Goal: Task Accomplishment & Management: Manage account settings

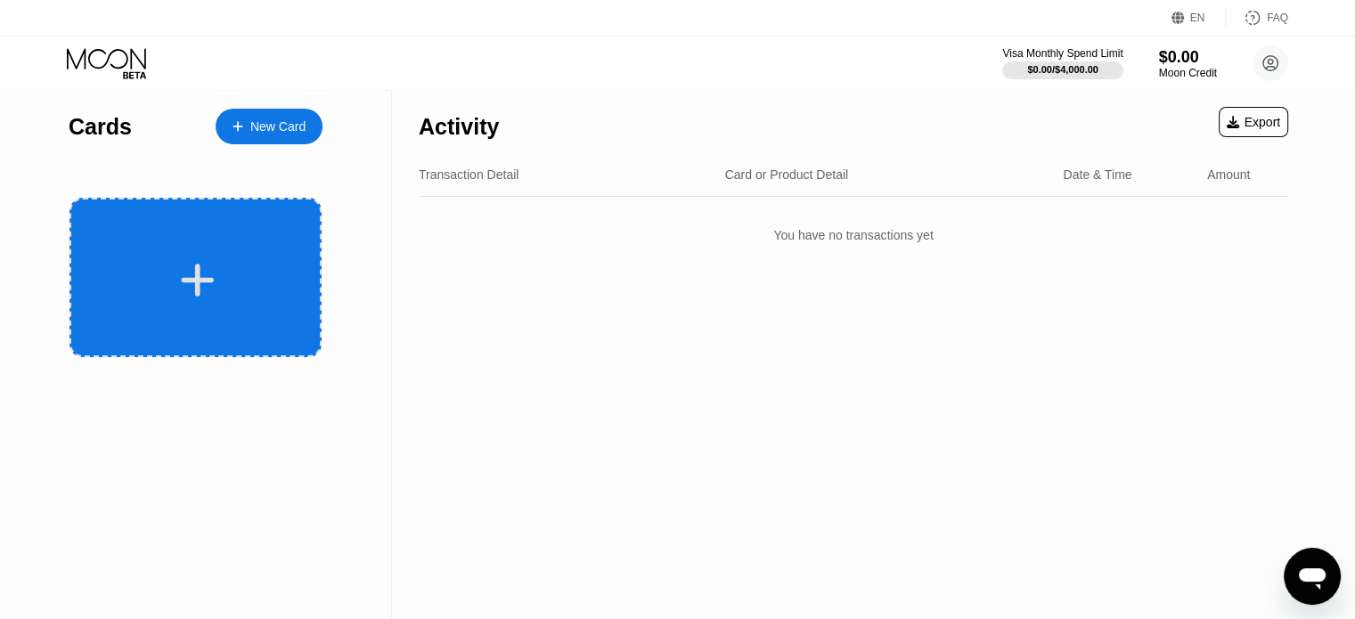
click at [239, 302] on div at bounding box center [196, 278] width 252 height 160
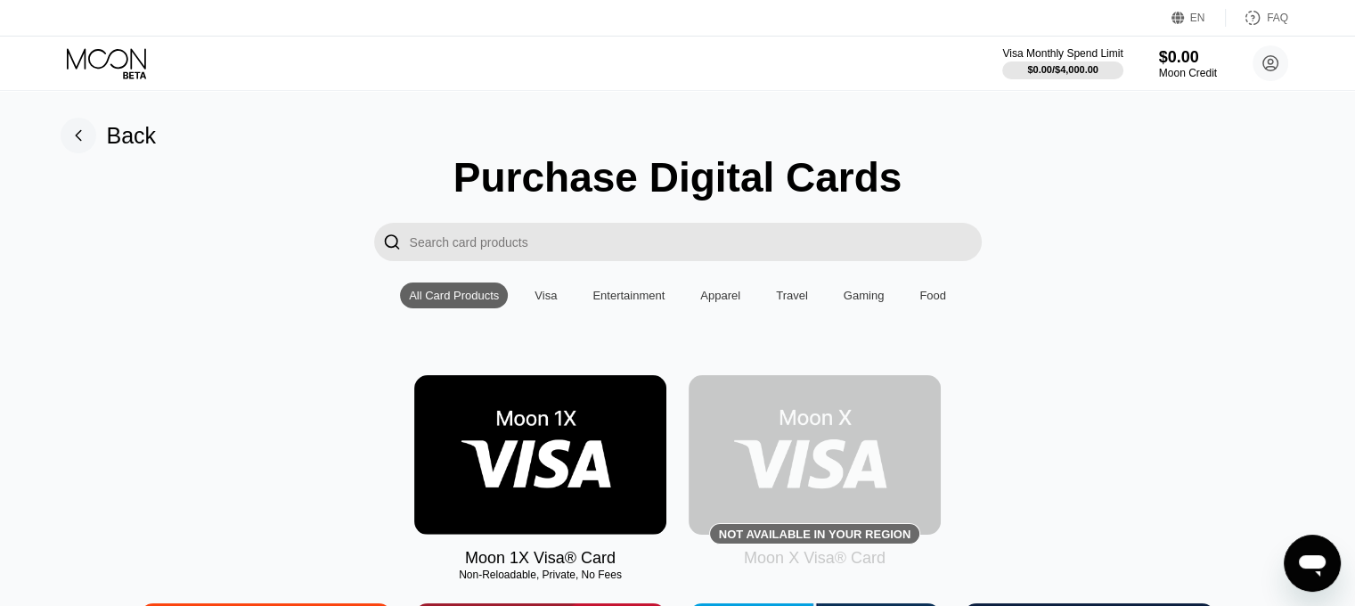
click at [868, 302] on div "Gaming" at bounding box center [864, 295] width 41 height 13
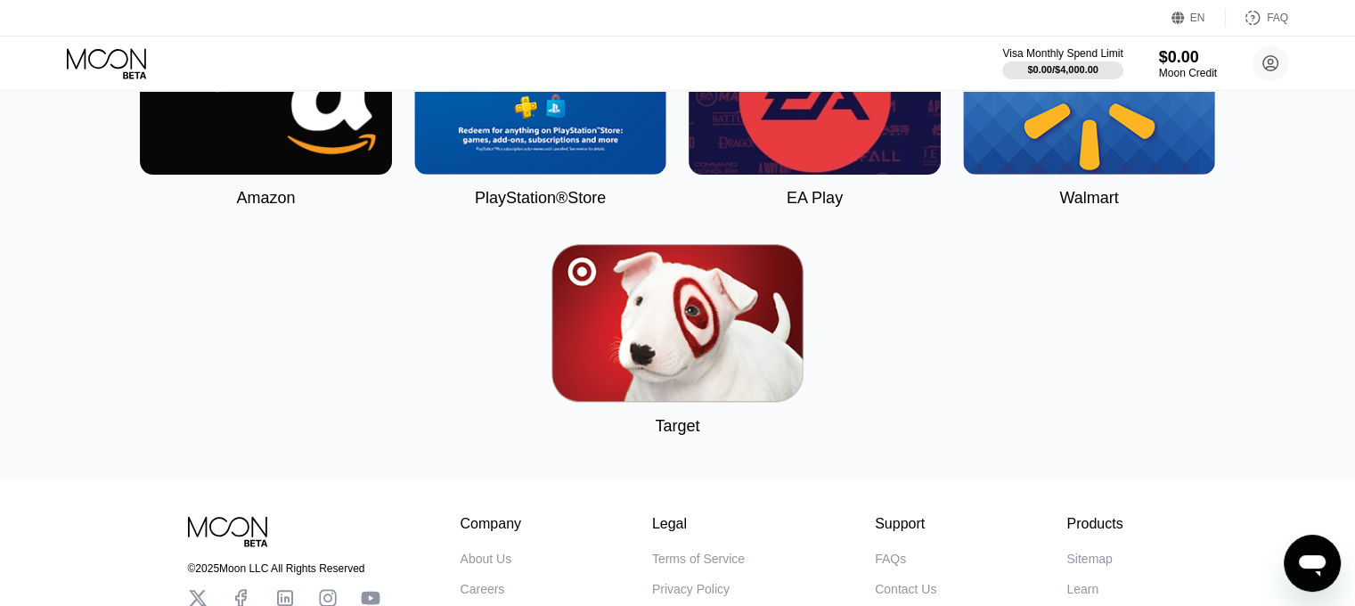
scroll to position [356, 0]
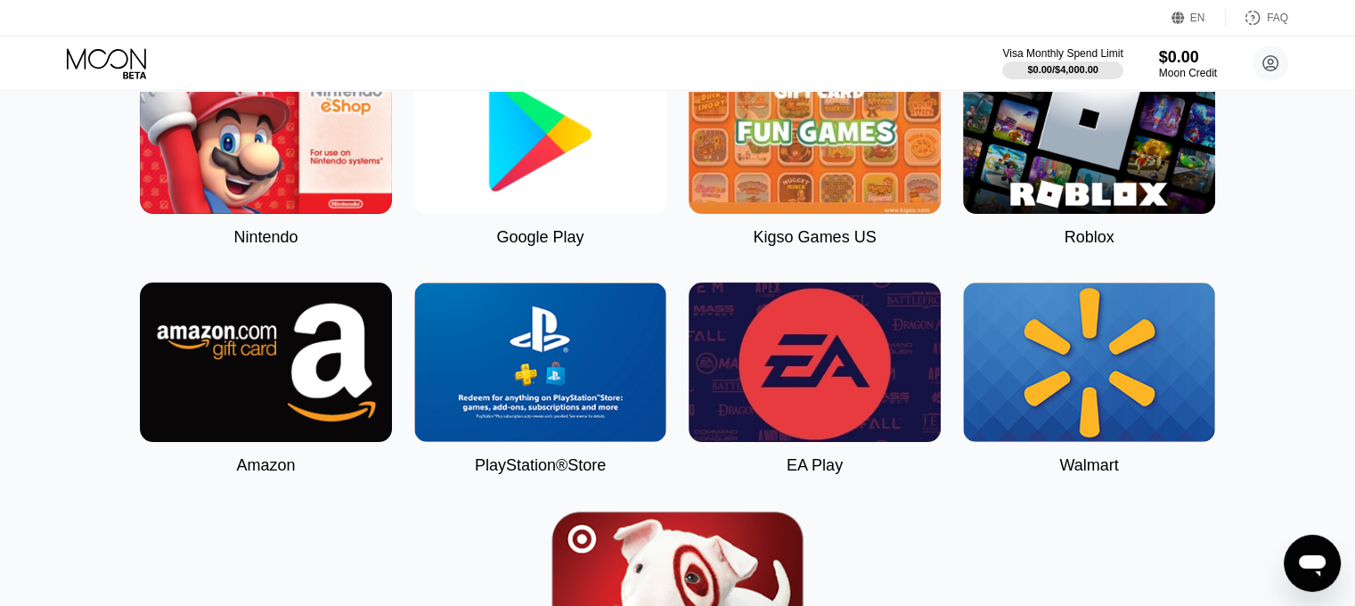
click at [1076, 159] on img at bounding box center [1089, 134] width 252 height 160
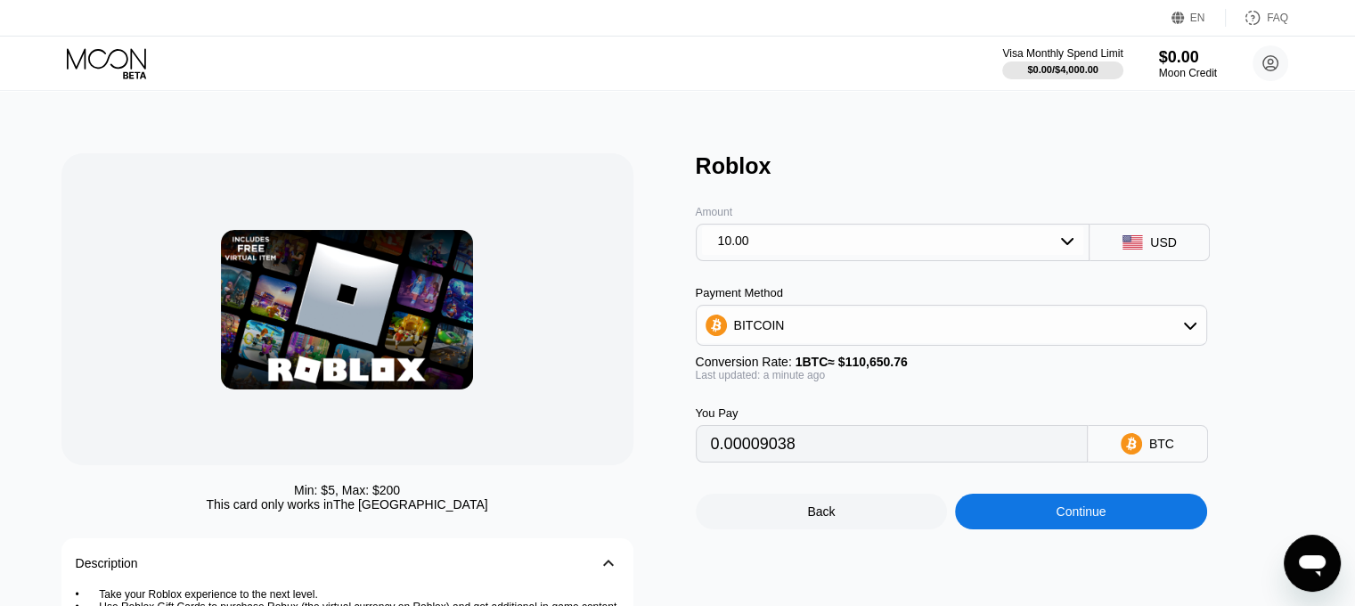
click at [959, 323] on div "BITCOIN" at bounding box center [952, 325] width 510 height 36
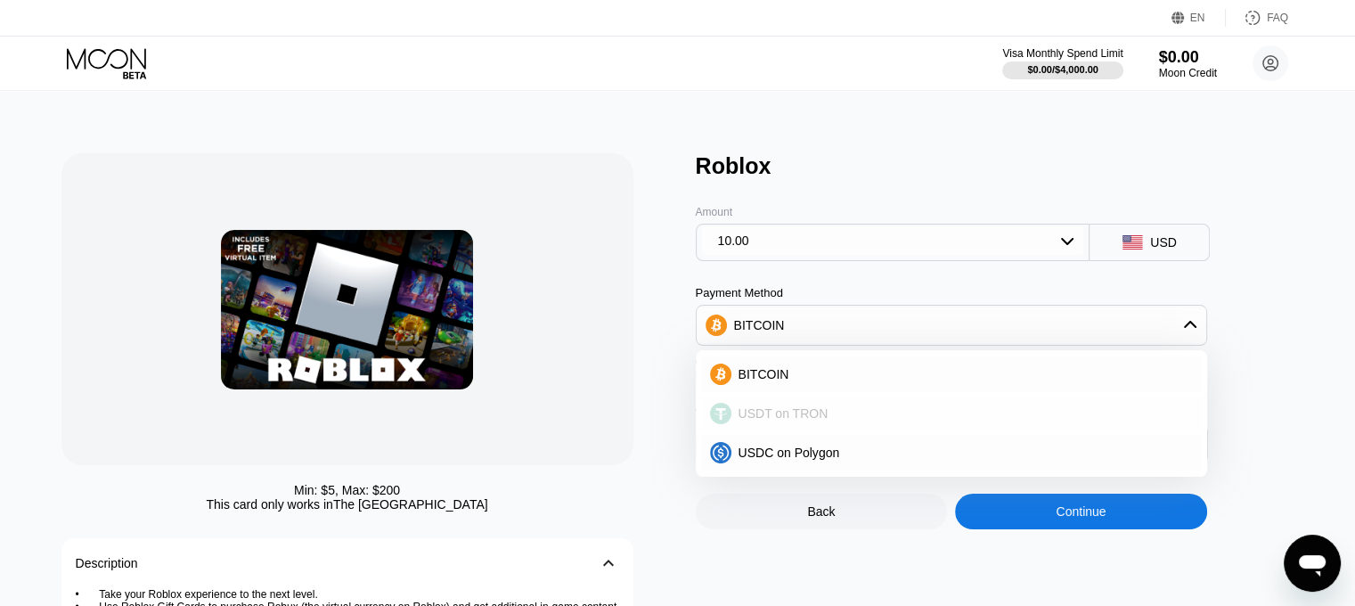
click at [920, 421] on div "USDT on TRON" at bounding box center [963, 413] width 462 height 14
type input "10.10"
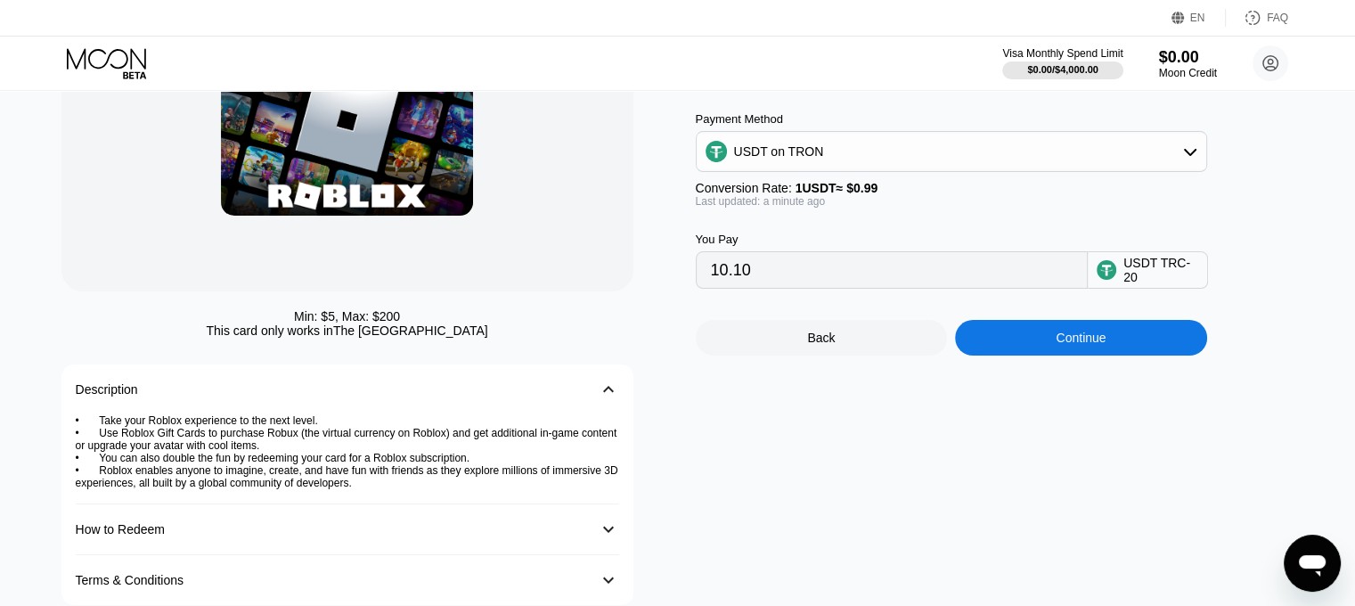
scroll to position [178, 0]
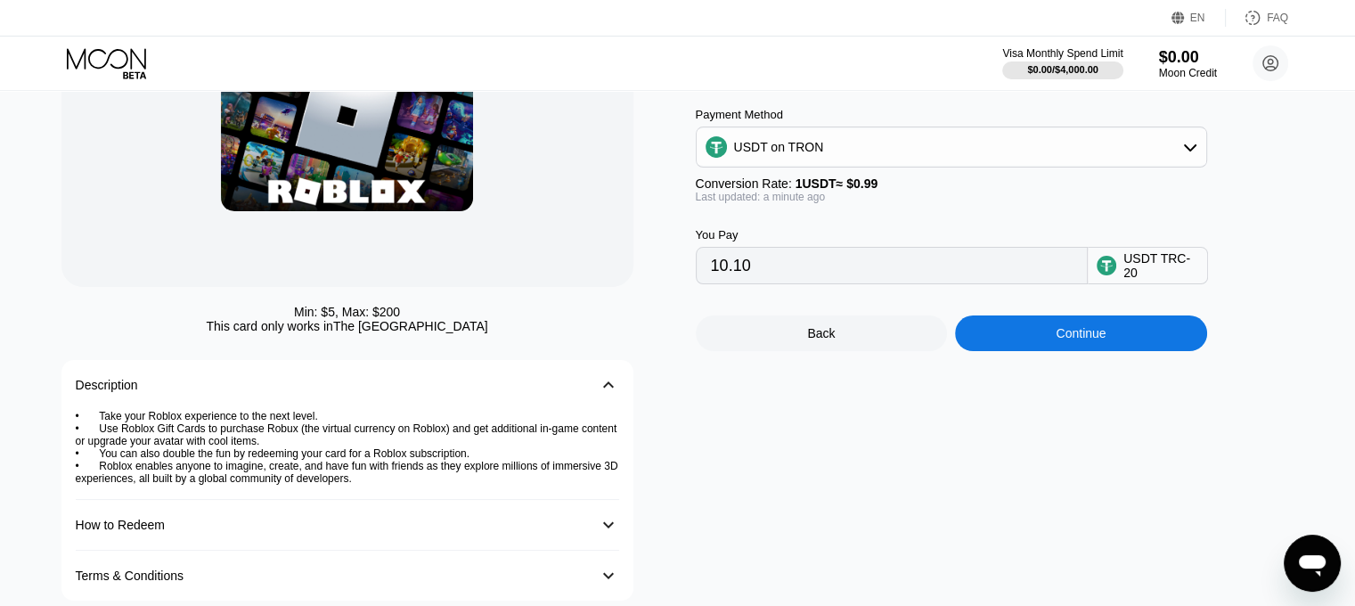
drag, startPoint x: 354, startPoint y: 331, endPoint x: 455, endPoint y: 325, distance: 101.7
click at [455, 325] on div "This card only works in The United States" at bounding box center [347, 326] width 282 height 14
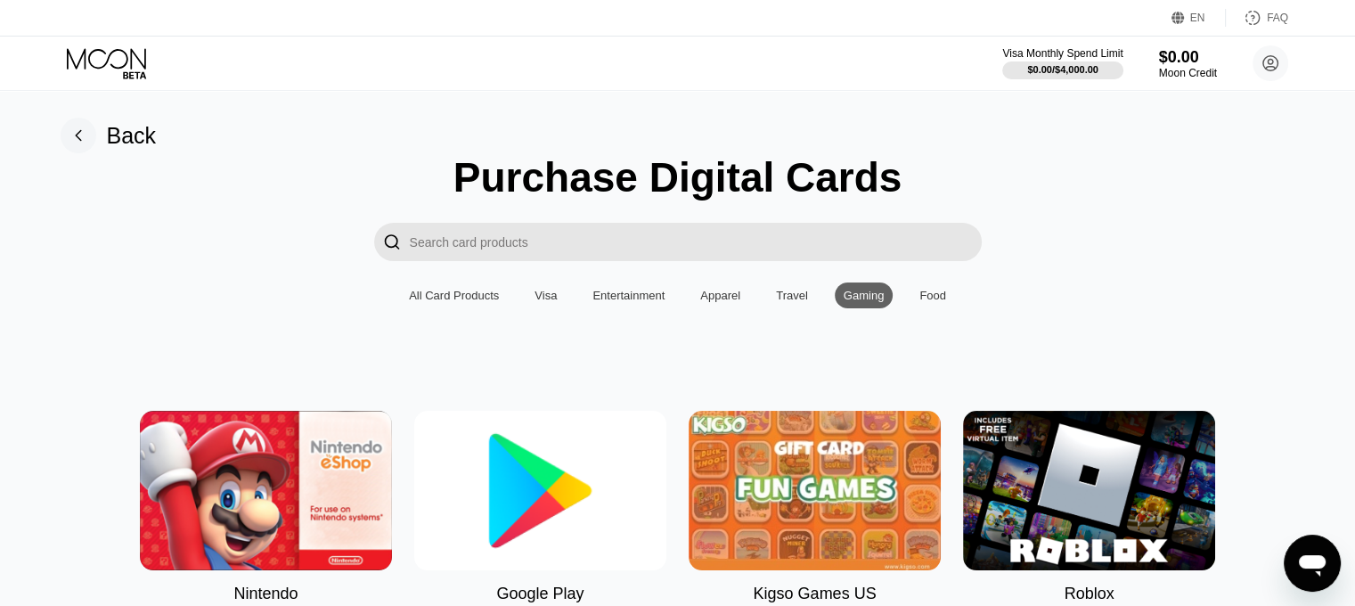
click at [503, 523] on img at bounding box center [540, 491] width 252 height 160
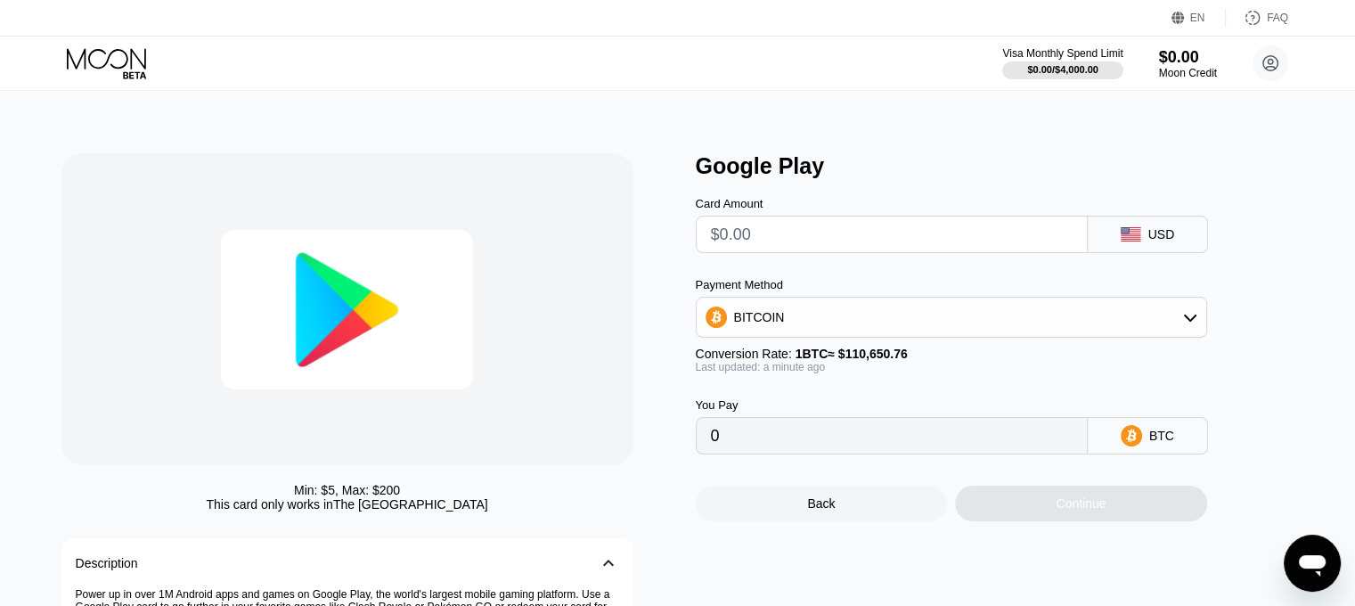
click at [1022, 233] on input "text" at bounding box center [892, 235] width 362 height 36
type input "$1"
type input "0.00000904"
type input "$10"
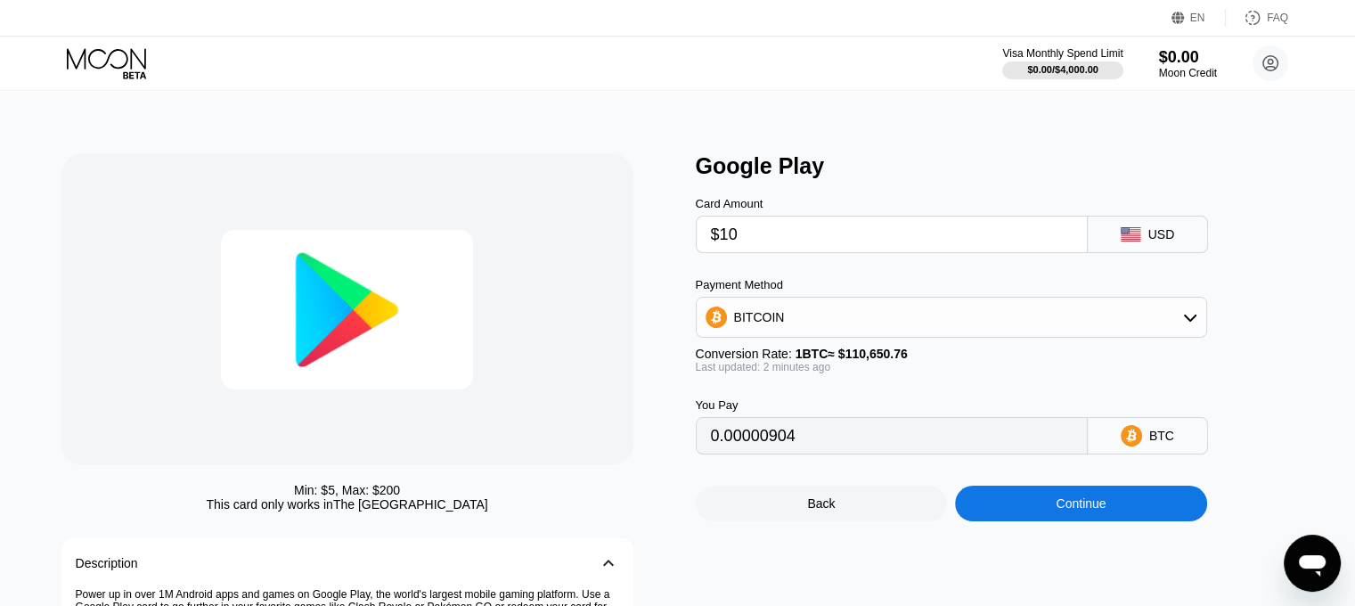
type input "0.00009038"
type input "$10"
click at [984, 312] on div "BITCOIN" at bounding box center [952, 317] width 510 height 36
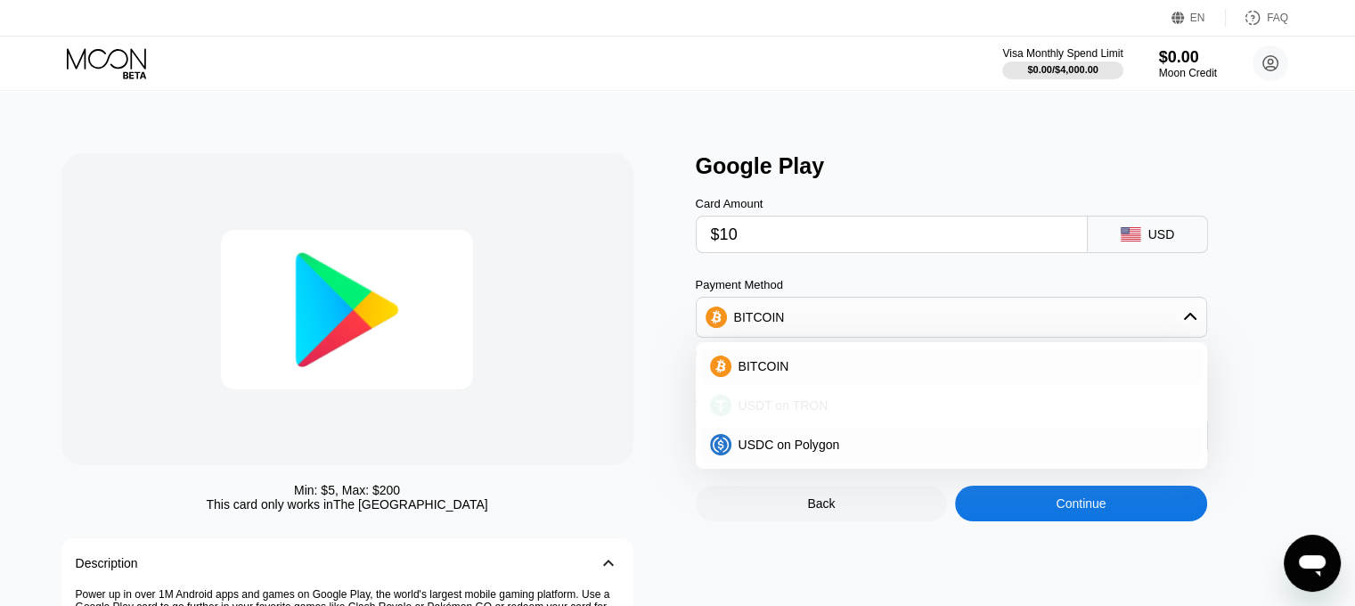
click at [959, 407] on div "USDT on TRON" at bounding box center [963, 405] width 462 height 14
type input "10.10"
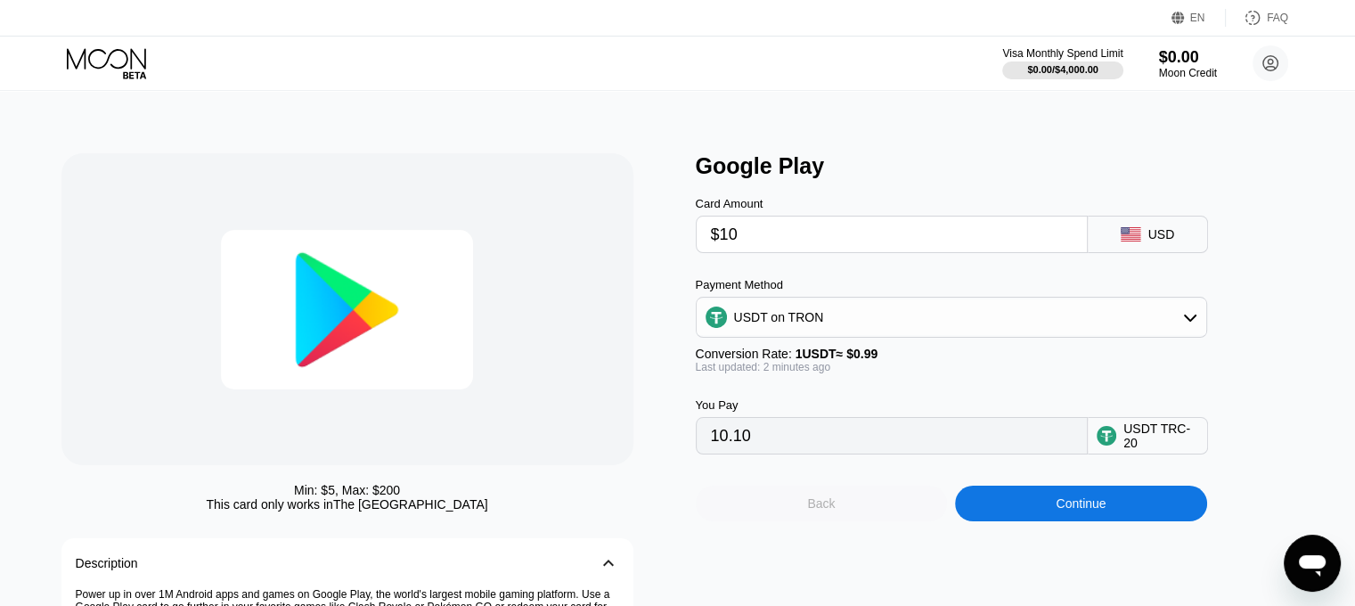
click at [861, 521] on div "Back" at bounding box center [822, 504] width 252 height 36
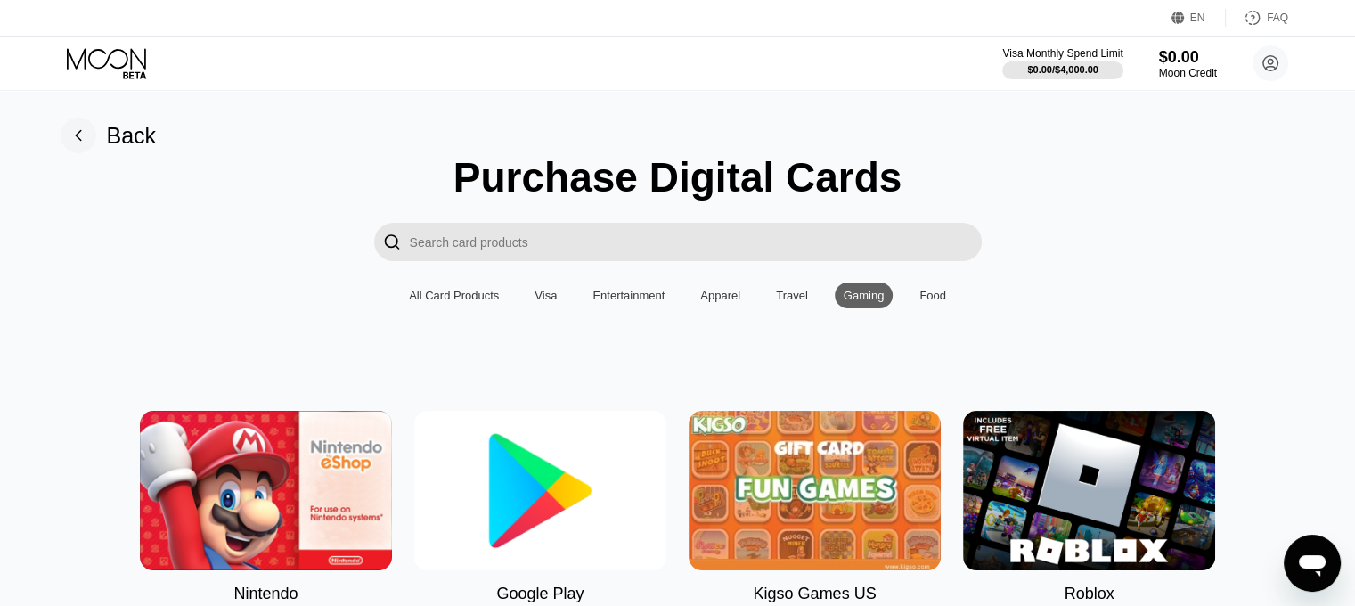
click at [1295, 570] on div "Open messaging window" at bounding box center [1312, 562] width 53 height 53
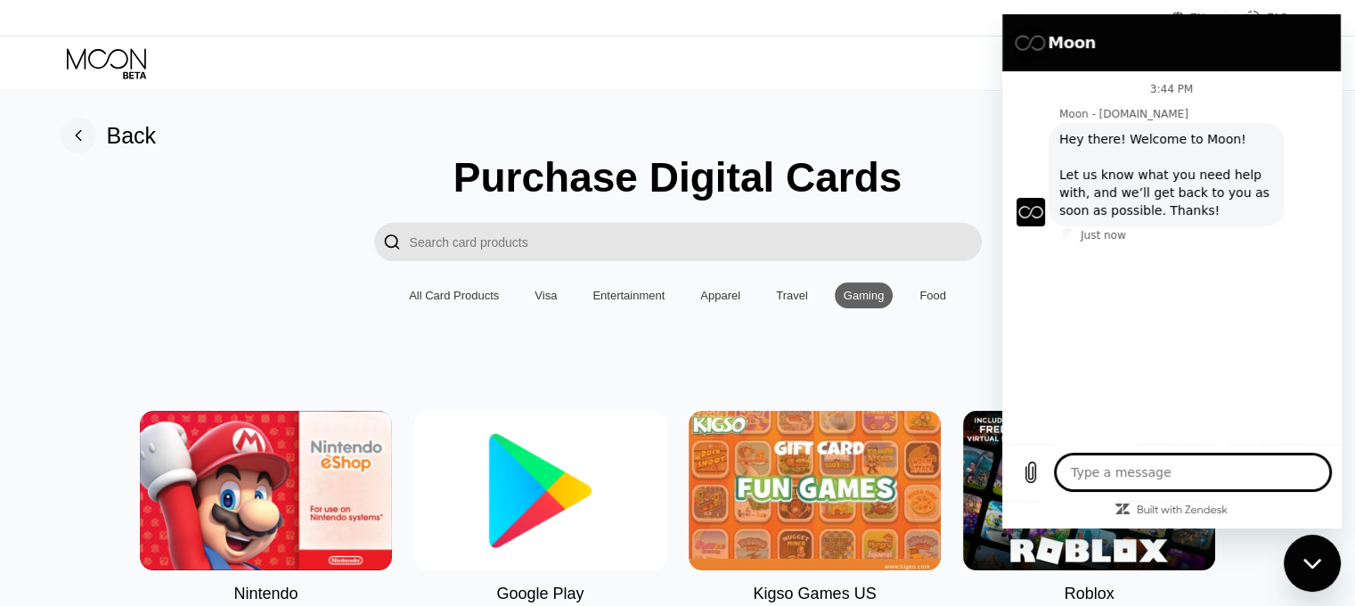
type textarea "x"
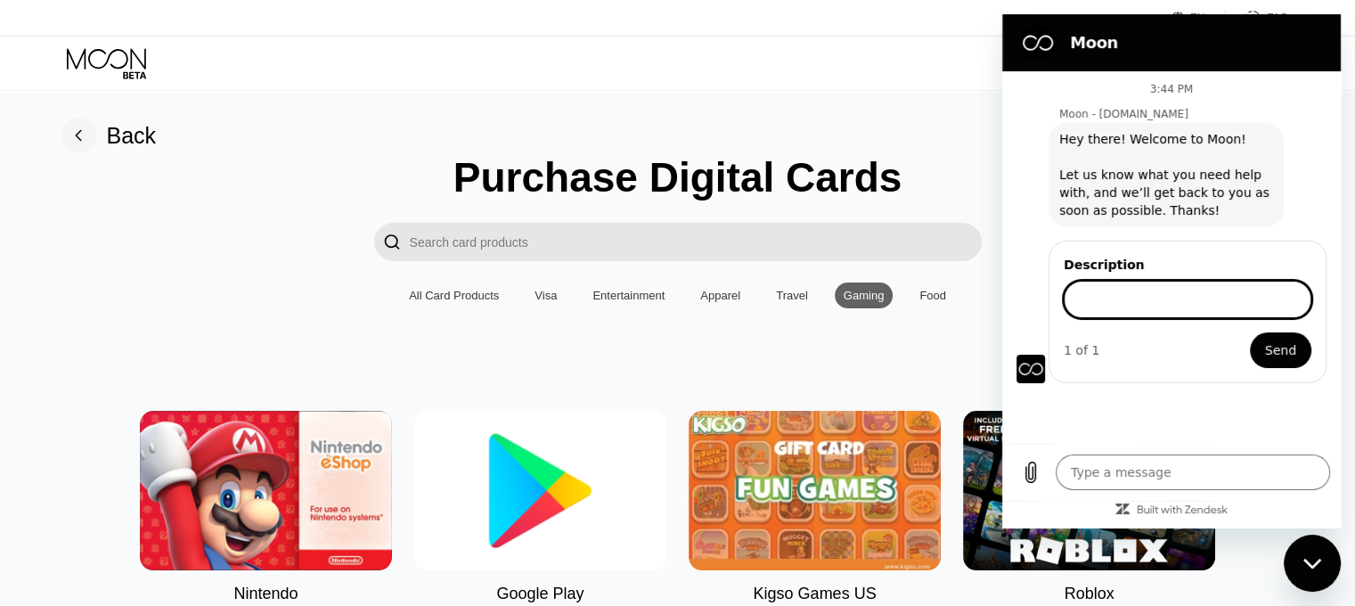
click at [1206, 315] on input "Description" at bounding box center [1188, 299] width 248 height 37
type input "is"
type input "is paywithmoon visa card legal?"
click at [1250, 332] on button "Send" at bounding box center [1280, 350] width 61 height 36
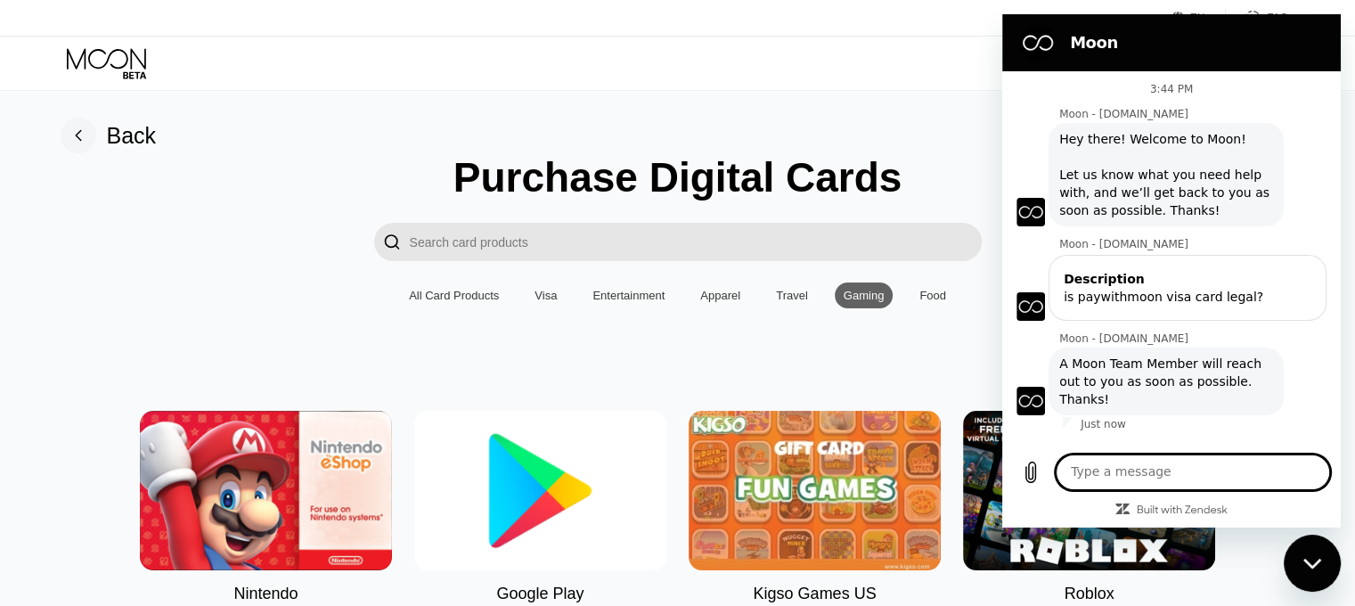
click at [1100, 490] on textarea at bounding box center [1193, 472] width 274 height 36
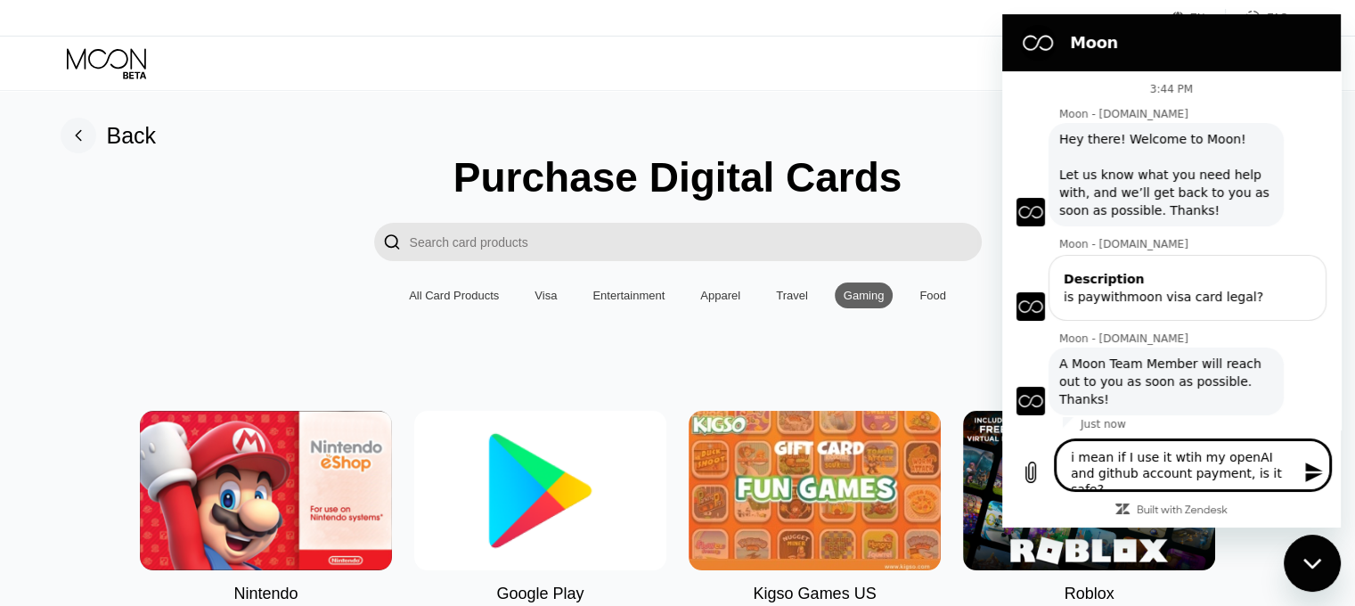
type textarea "i mean if I use it wtih my openAI and github account payment, is it safe??"
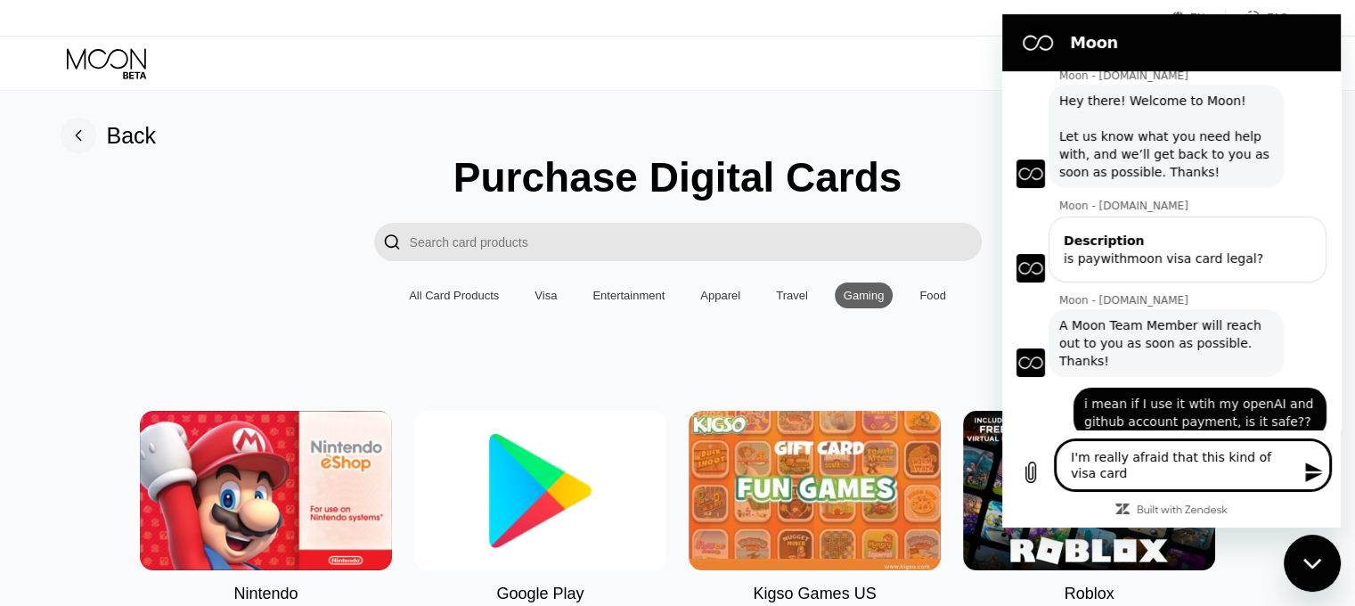
scroll to position [39, 0]
type textarea "I'm really afraid that this kind of visa card may ban my account"
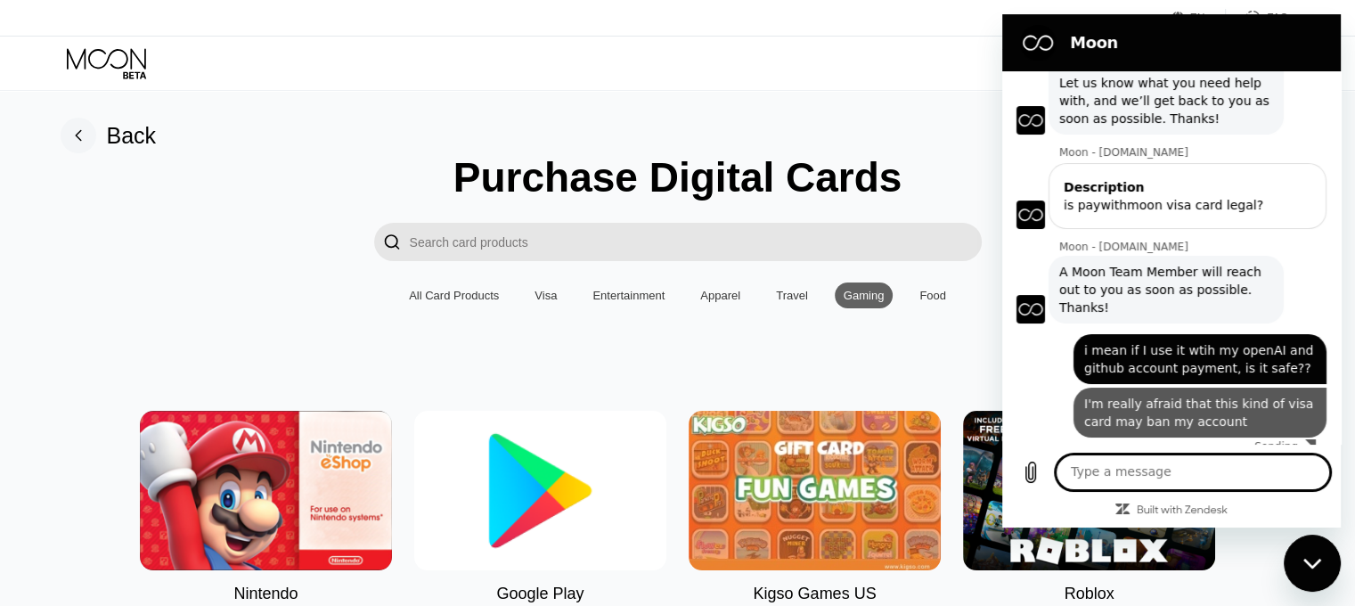
scroll to position [89, 0]
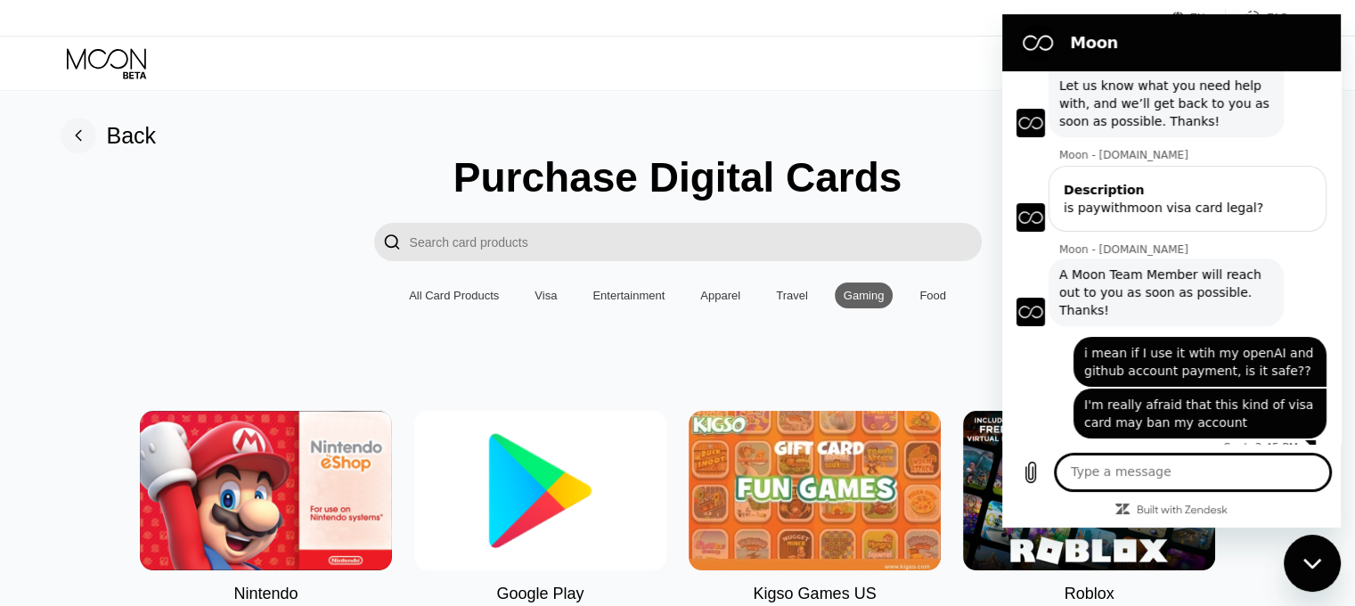
click at [1323, 563] on div "Close messaging window" at bounding box center [1312, 562] width 53 height 53
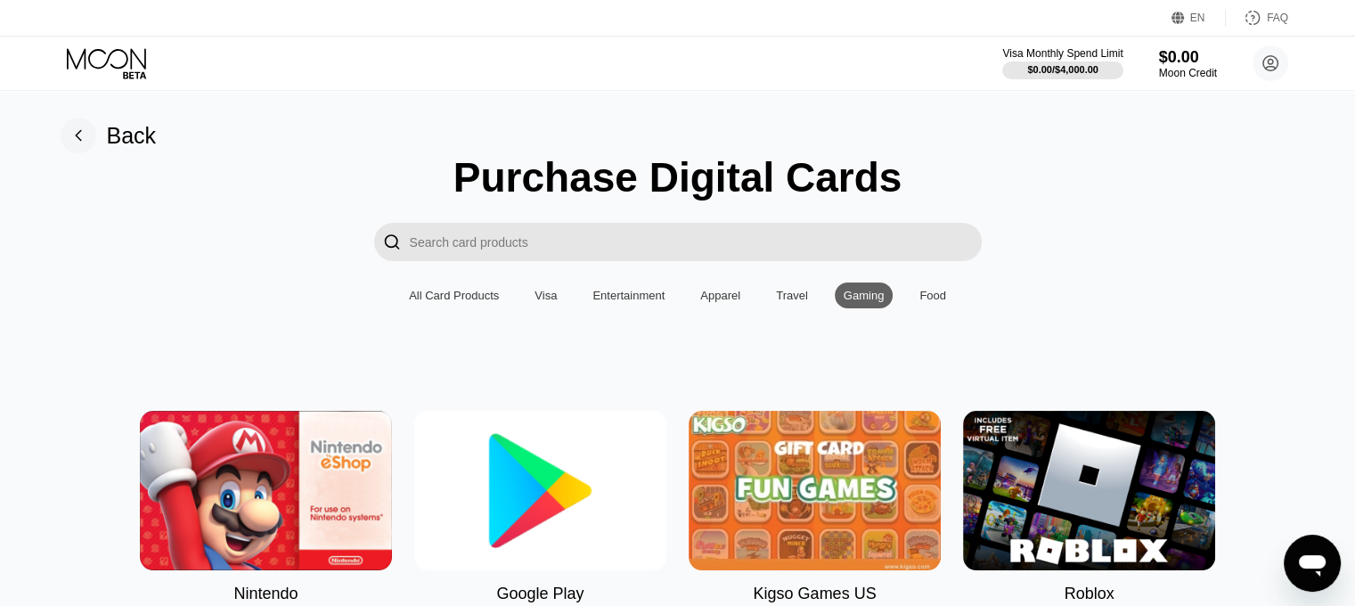
scroll to position [92, 0]
click at [1262, 63] on circle at bounding box center [1271, 63] width 36 height 36
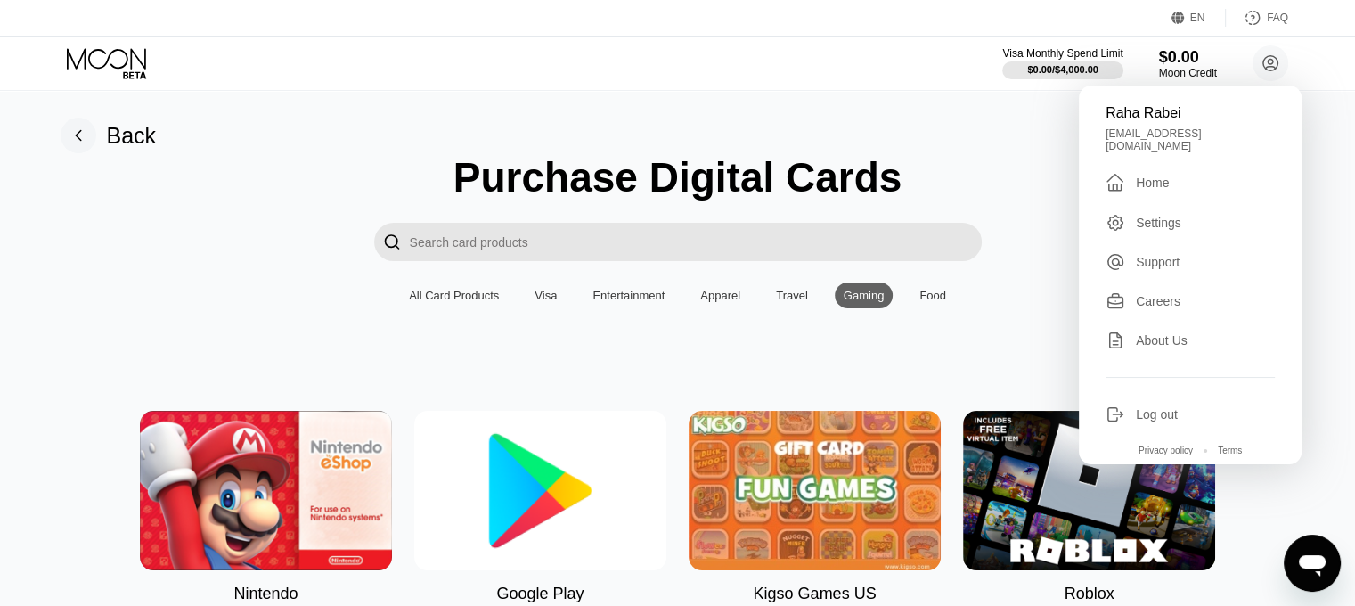
click at [1161, 216] on div "Settings" at bounding box center [1158, 223] width 45 height 14
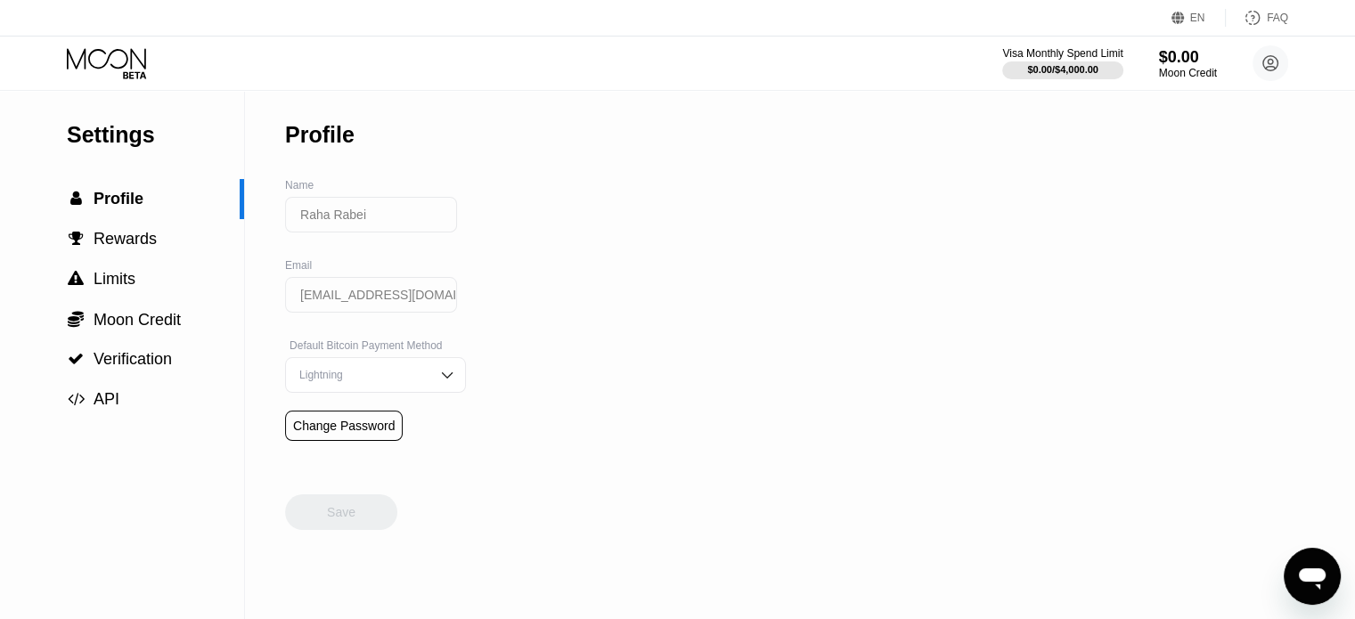
click at [438, 384] on img at bounding box center [447, 375] width 18 height 18
click at [530, 392] on div "Settings  Profile  Rewards  Limits  Moon Credit  Verification  API Profil…" at bounding box center [677, 355] width 1355 height 528
click at [357, 443] on div "On-Chain" at bounding box center [375, 447] width 179 height 36
click at [388, 375] on div "On-Chain" at bounding box center [375, 375] width 181 height 36
click at [367, 417] on div "Lightning" at bounding box center [375, 411] width 161 height 12
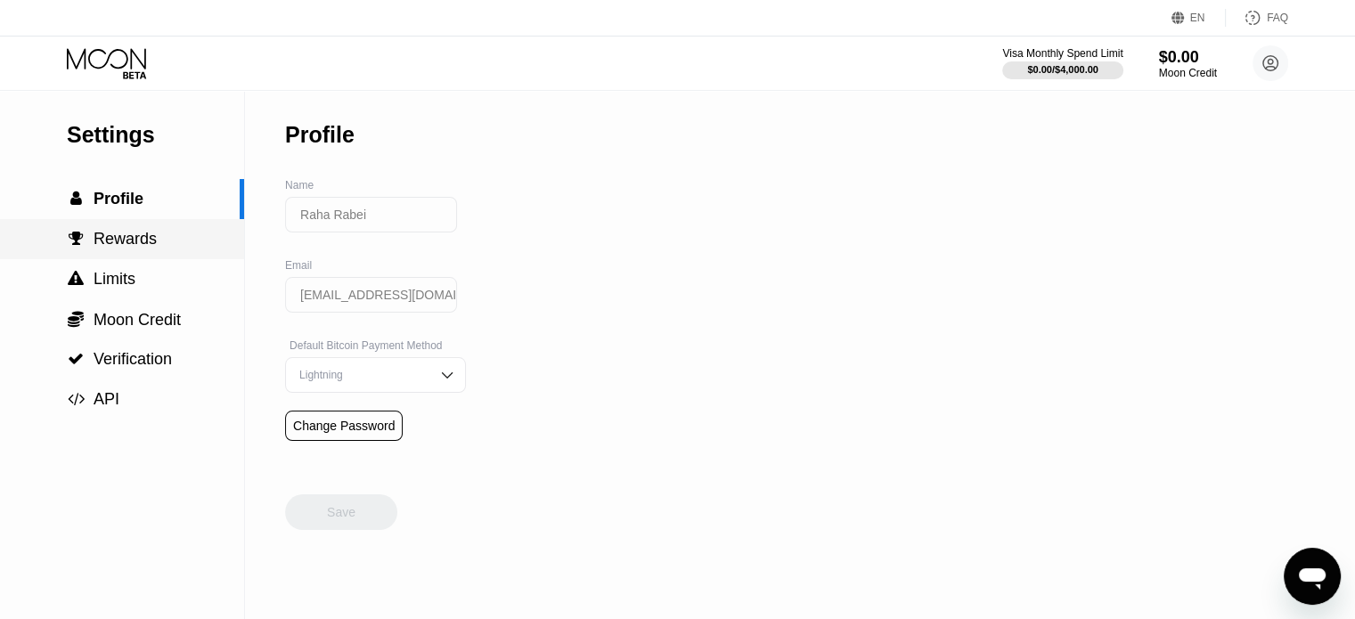
click at [123, 228] on div " Rewards" at bounding box center [122, 239] width 244 height 40
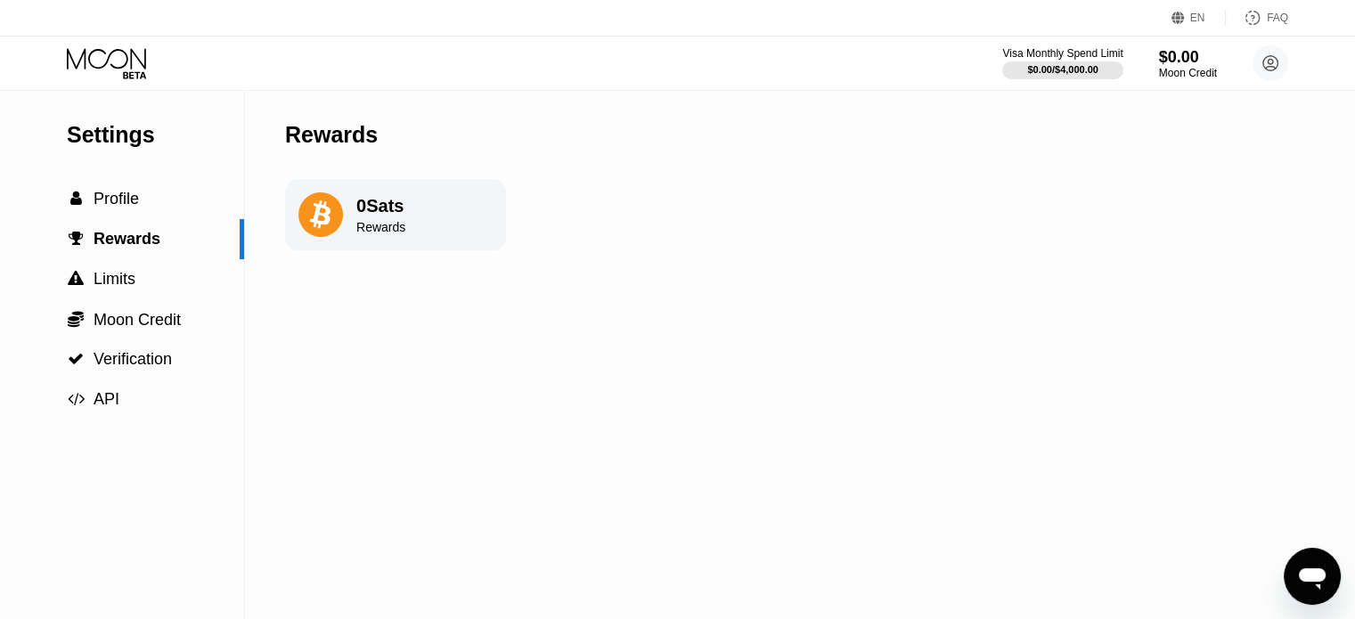
click at [335, 214] on icon at bounding box center [321, 214] width 45 height 45
click at [125, 288] on span "Limits" at bounding box center [115, 279] width 42 height 18
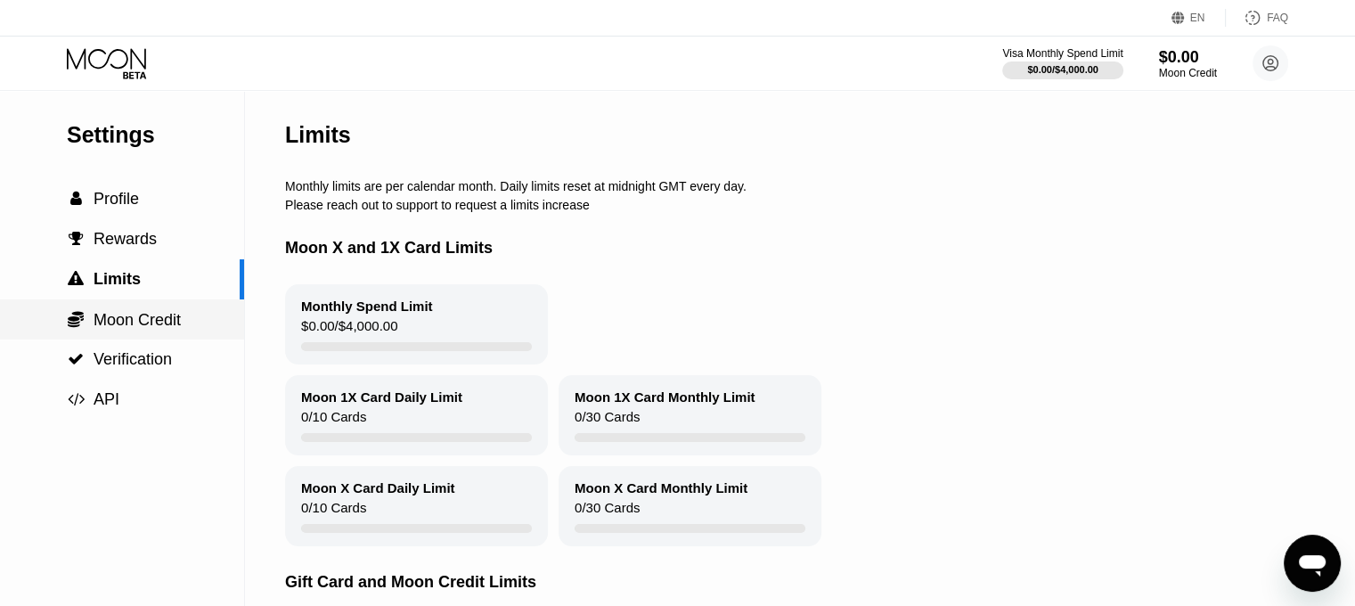
click at [128, 314] on span "Moon Credit" at bounding box center [137, 320] width 87 height 18
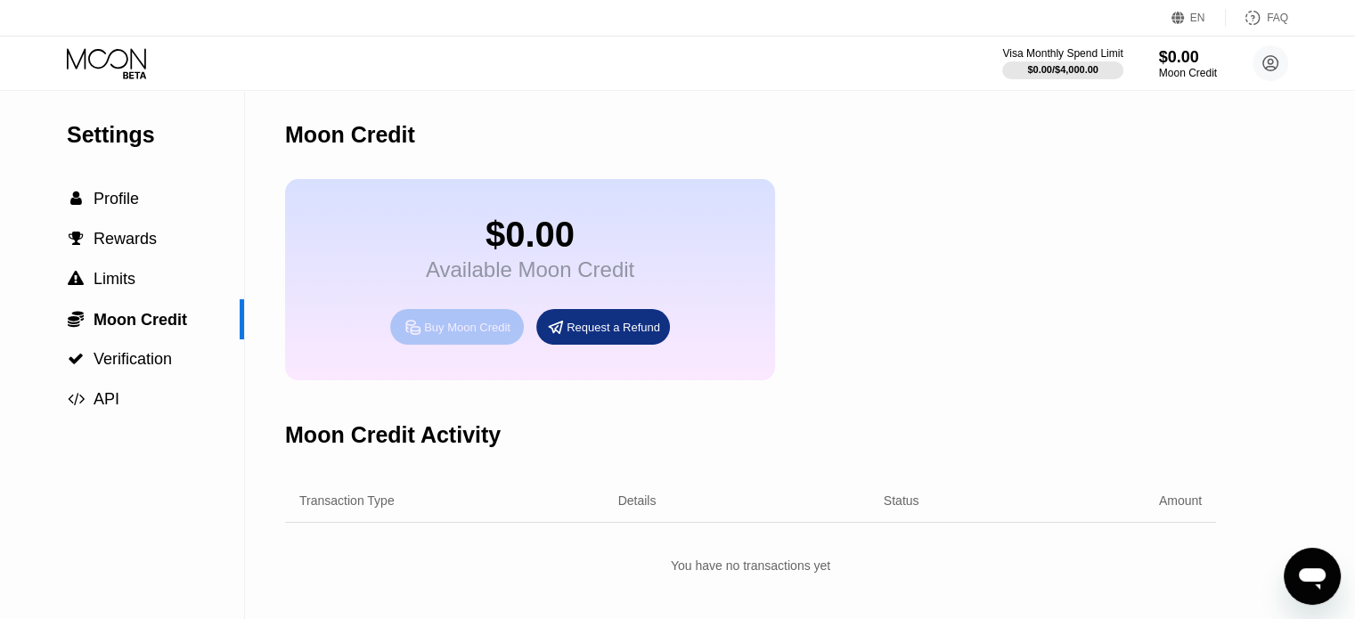
click at [417, 331] on div "Buy Moon Credit" at bounding box center [457, 327] width 134 height 36
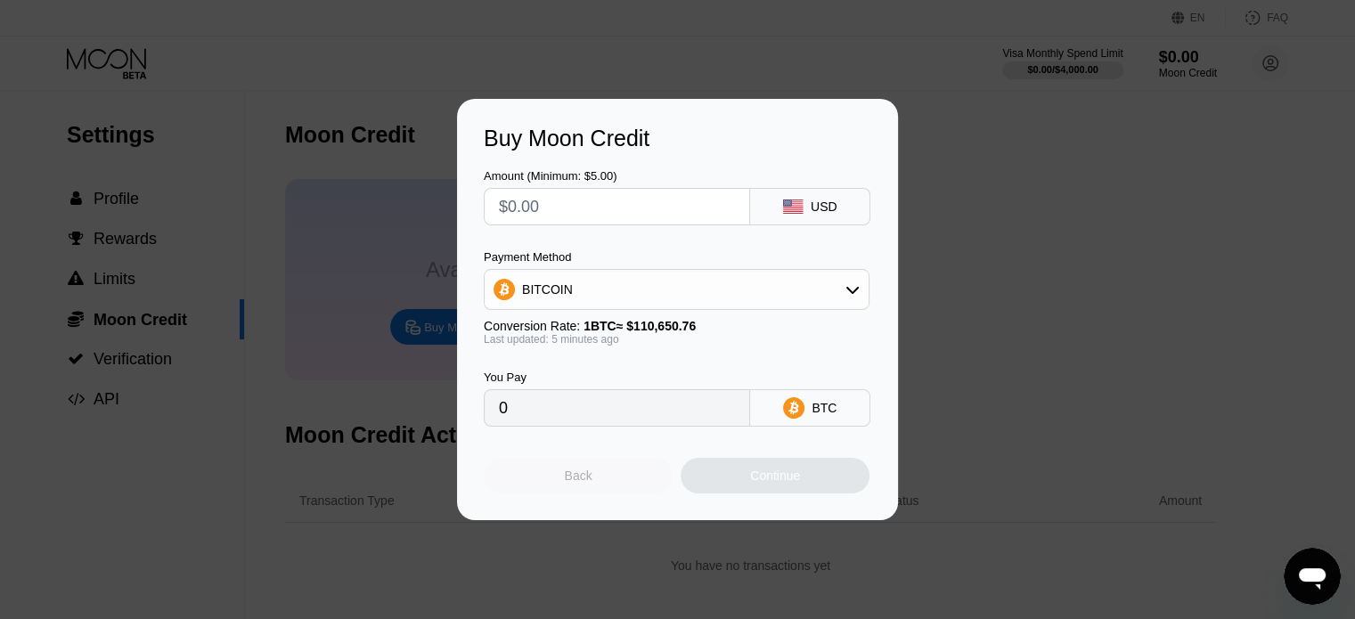
click at [617, 478] on div "Back" at bounding box center [578, 476] width 189 height 36
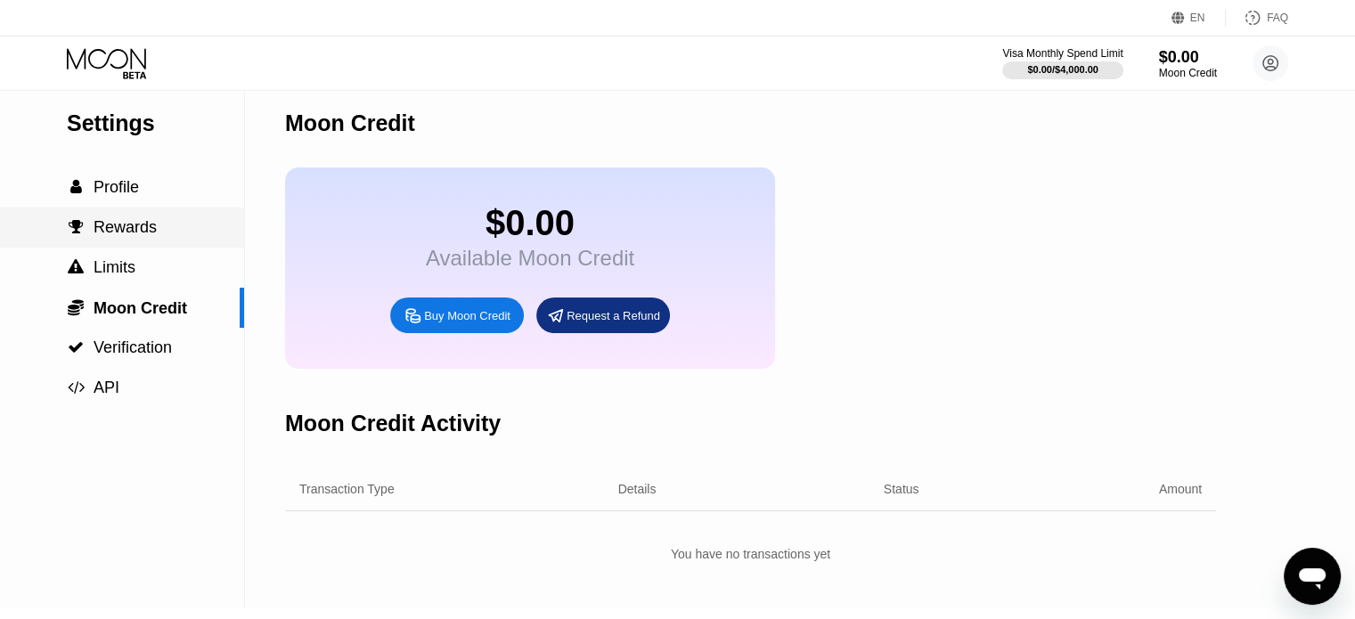
scroll to position [4, 0]
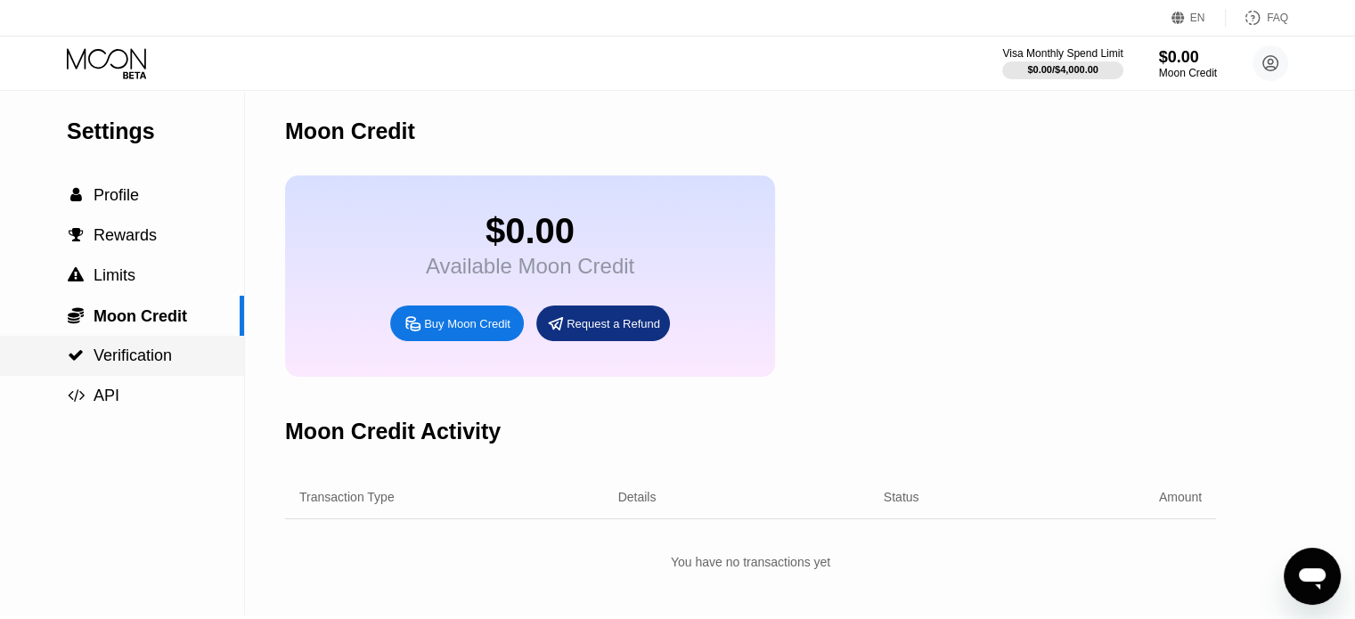
click at [126, 364] on span "Verification" at bounding box center [133, 356] width 78 height 18
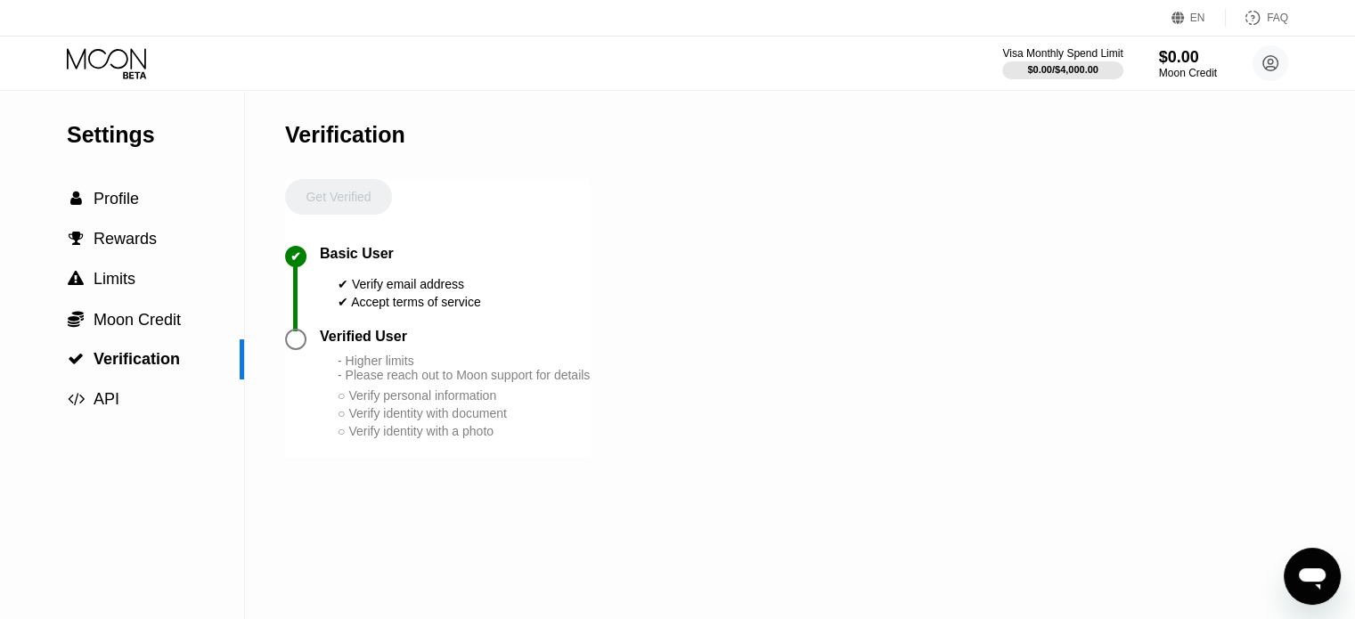
click at [347, 203] on div "Get Verified" at bounding box center [338, 212] width 107 height 67
click at [109, 407] on span "API" at bounding box center [107, 399] width 26 height 18
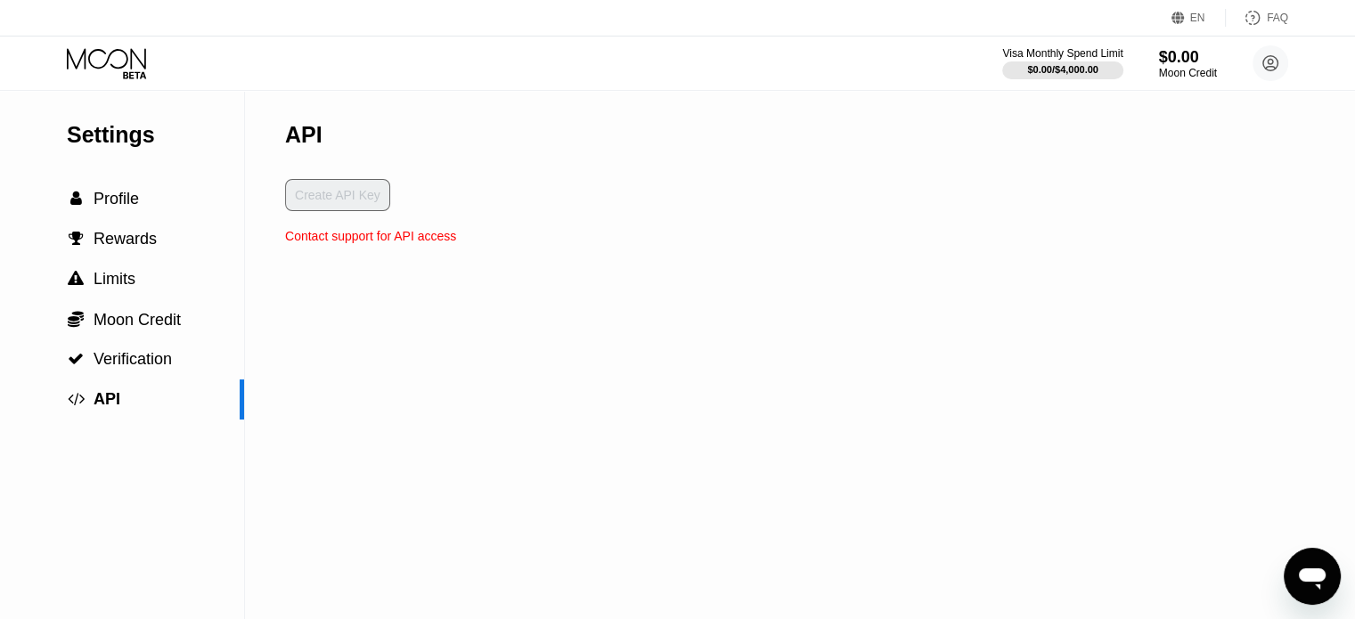
click at [328, 242] on div "Contact support for API access" at bounding box center [370, 236] width 171 height 14
click at [340, 208] on div "Create API Key" at bounding box center [370, 204] width 171 height 50
click at [128, 361] on span "Verification" at bounding box center [133, 359] width 78 height 18
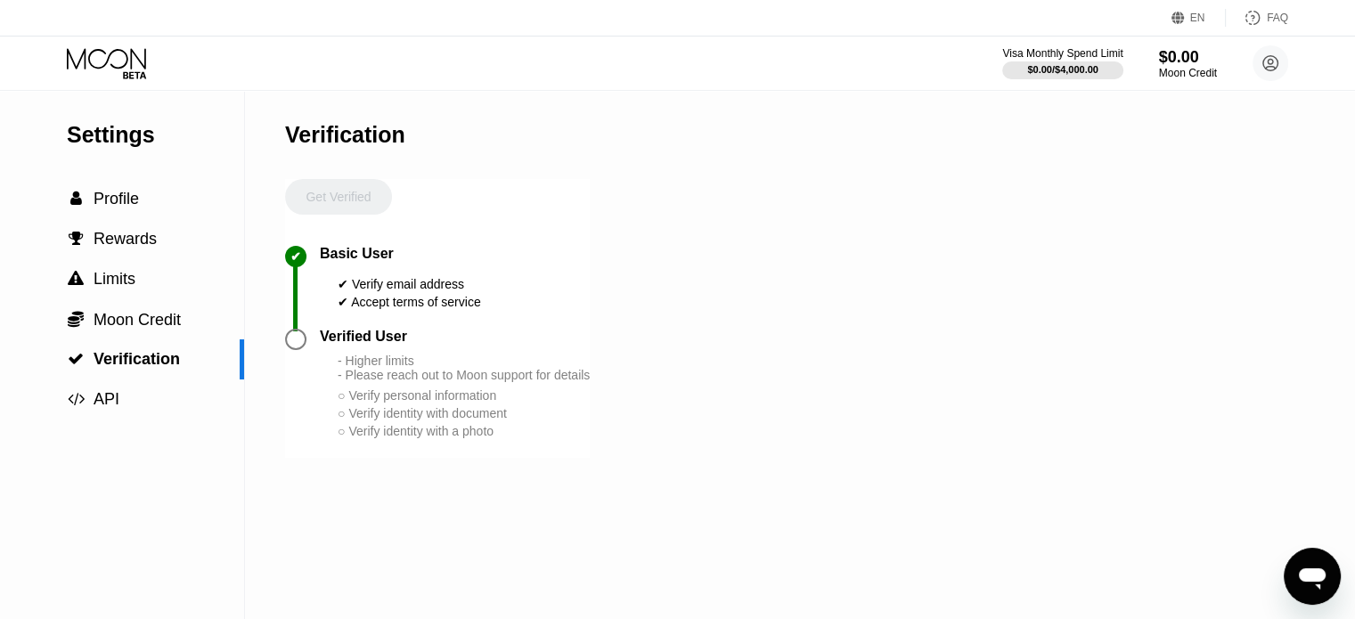
click at [1318, 588] on icon "Open messaging window" at bounding box center [1312, 576] width 32 height 32
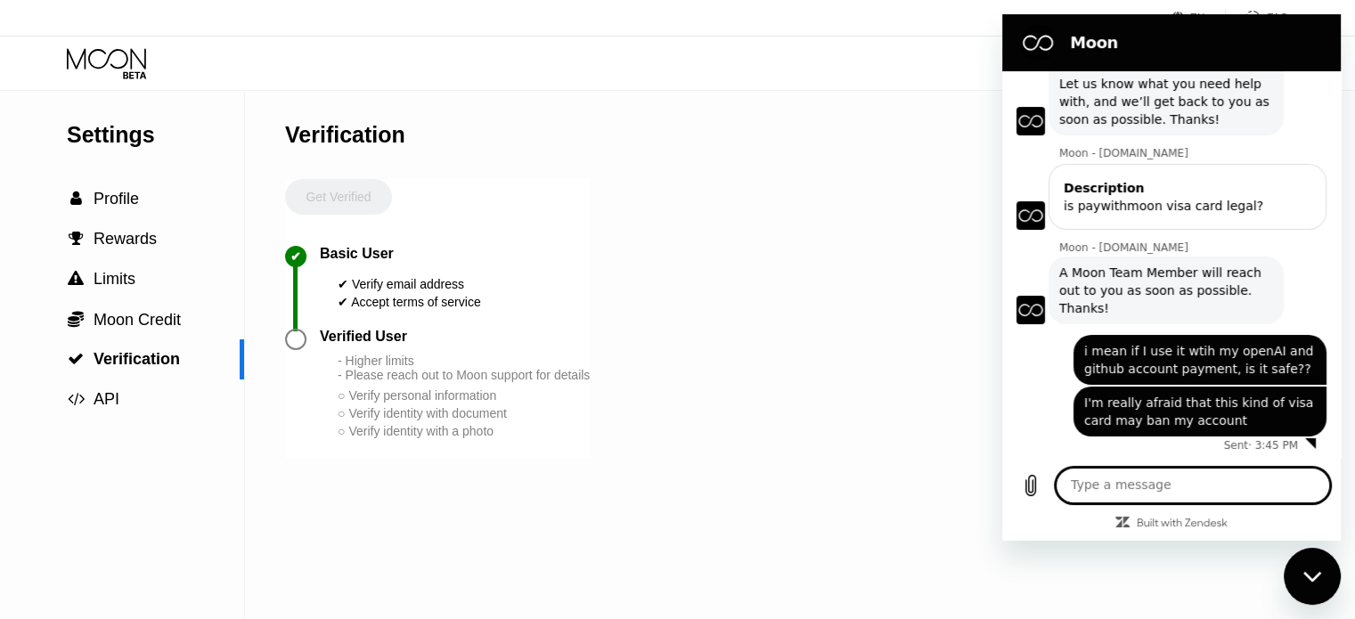
scroll to position [89, 0]
click at [936, 74] on div "Visa Monthly Spend Limit $0.00 / $4,000.00 $0.00 Moon Credit Raha Rabei m.steps…" at bounding box center [677, 63] width 1355 height 53
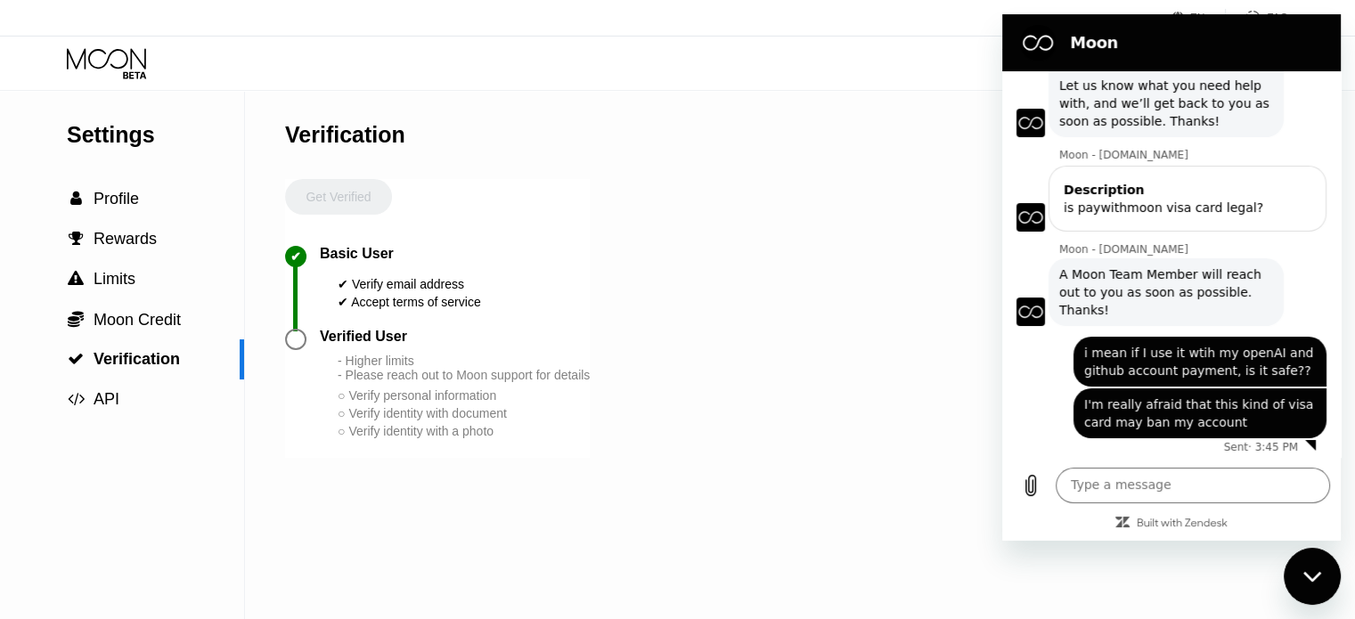
click at [1320, 552] on div "Close messaging window" at bounding box center [1312, 576] width 53 height 53
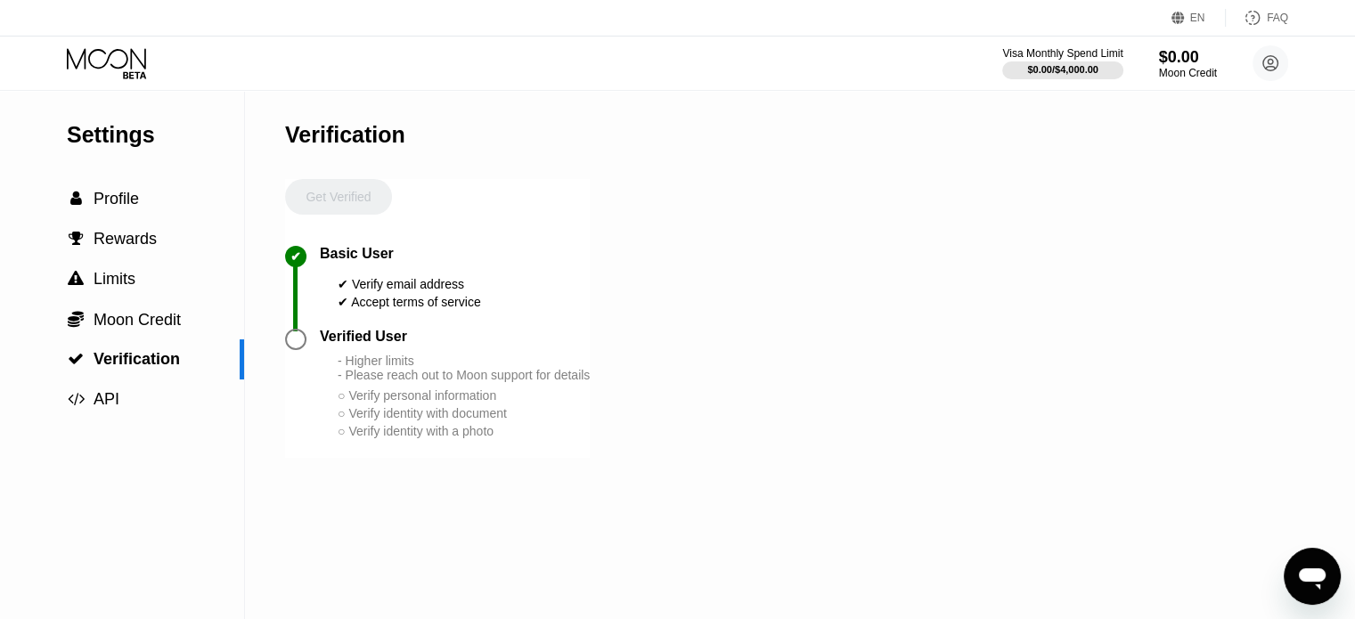
scroll to position [92, 0]
click at [89, 188] on div " Profile" at bounding box center [122, 199] width 244 height 40
